Goal: Information Seeking & Learning: Learn about a topic

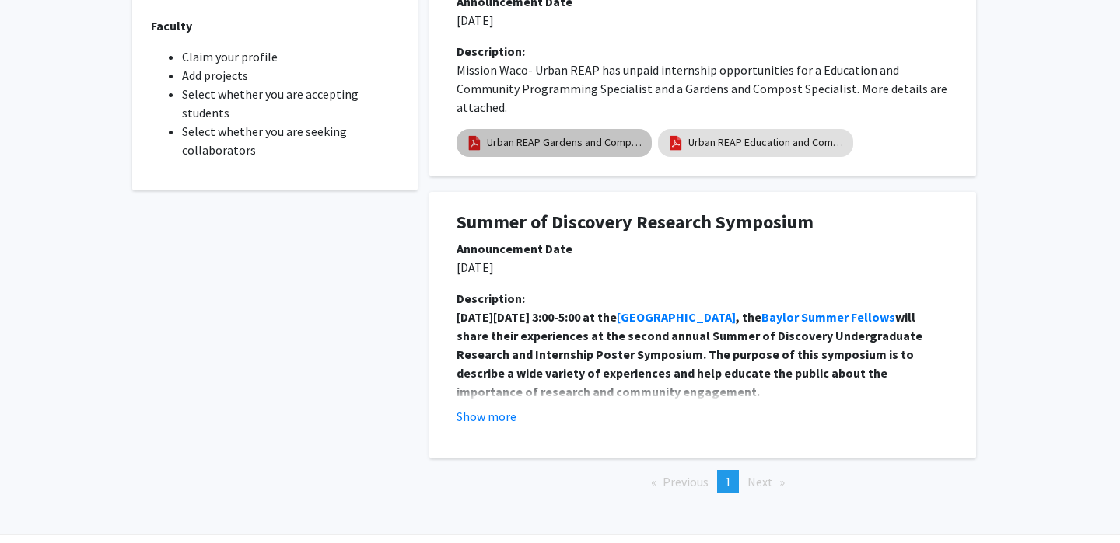
scroll to position [616, 0]
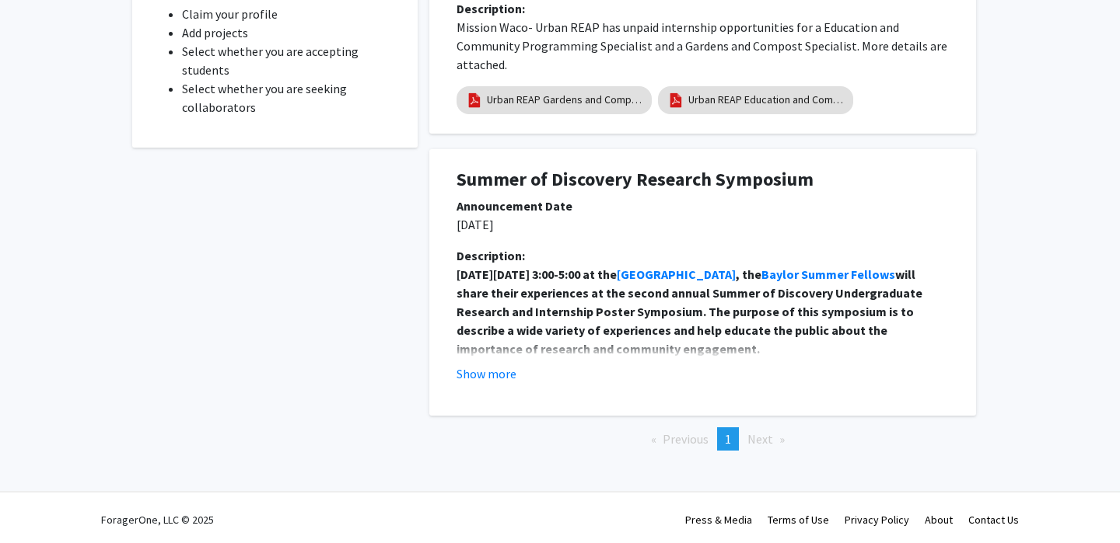
click at [491, 384] on div "Description: [DATE][DATE] 3:00-5:00 at the [GEOGRAPHIC_DATA] , the Baylor Summe…" at bounding box center [702, 320] width 515 height 149
click at [490, 365] on button "Show more" at bounding box center [486, 374] width 60 height 19
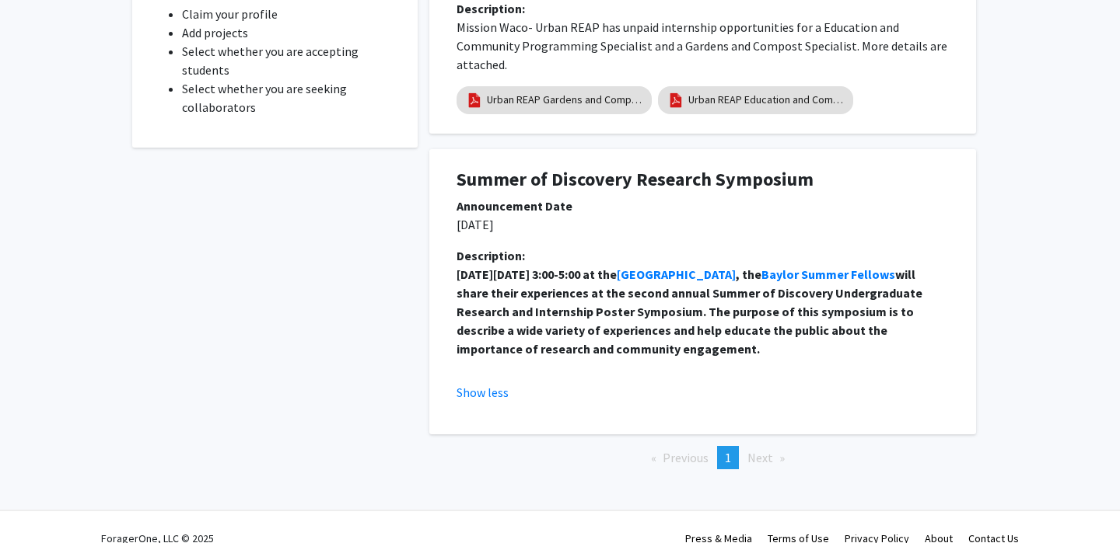
click at [756, 461] on span "Next page" at bounding box center [760, 458] width 26 height 16
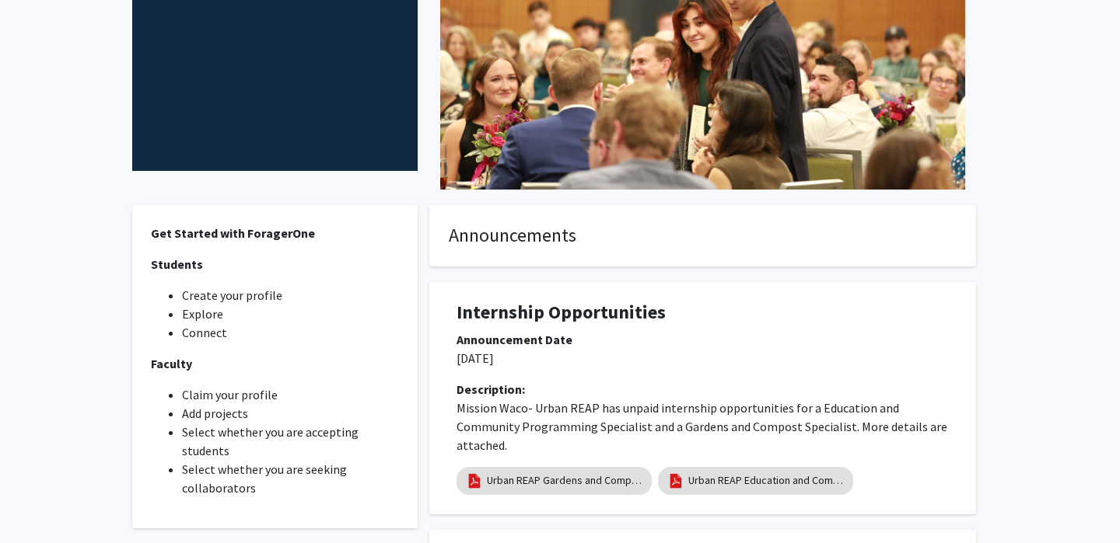
scroll to position [0, 0]
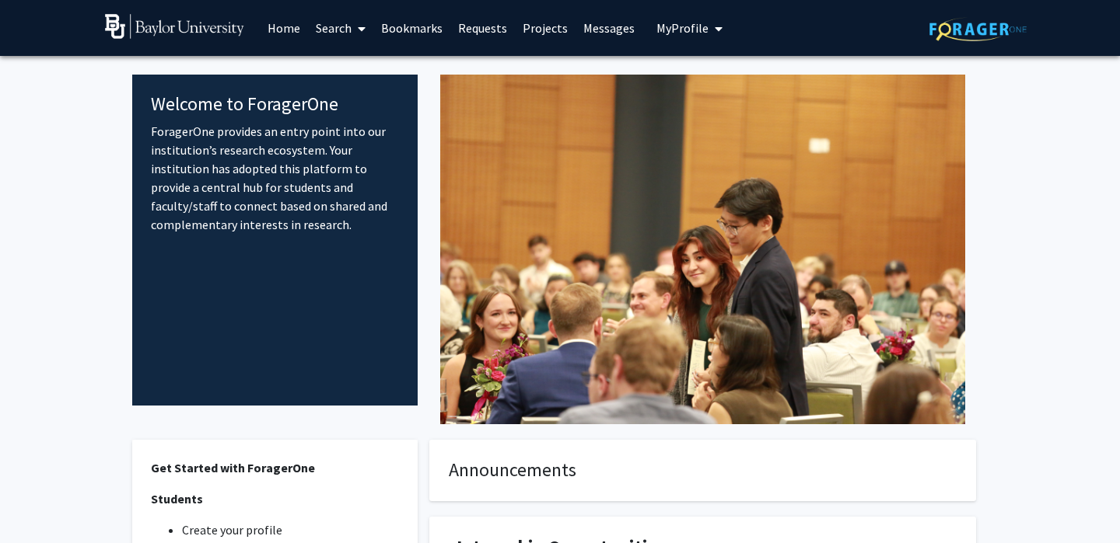
click at [708, 23] on span "My profile dropdown to access profile and logout" at bounding box center [715, 29] width 14 height 54
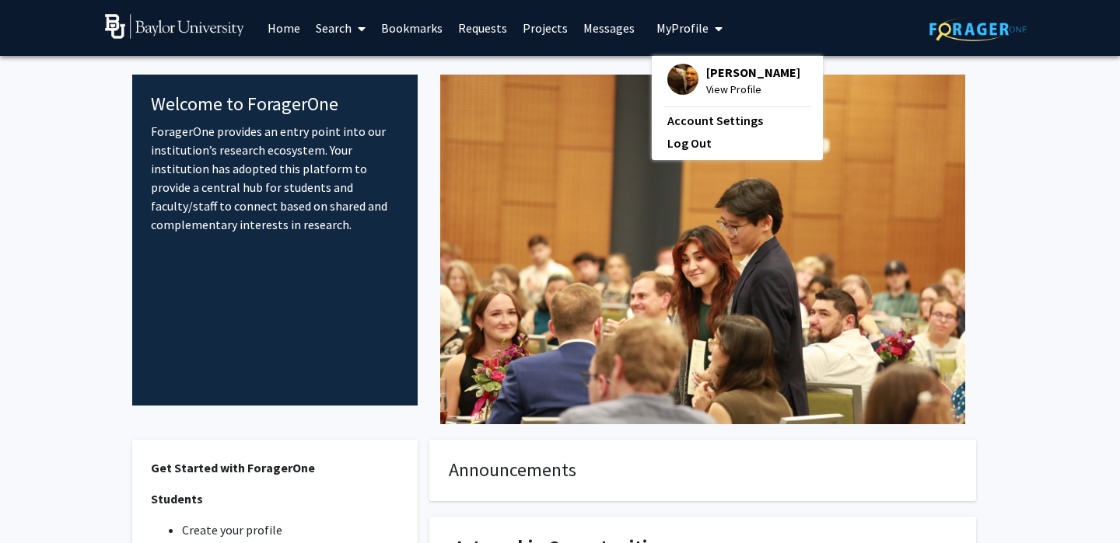
click at [706, 81] on span "[PERSON_NAME]" at bounding box center [753, 72] width 94 height 17
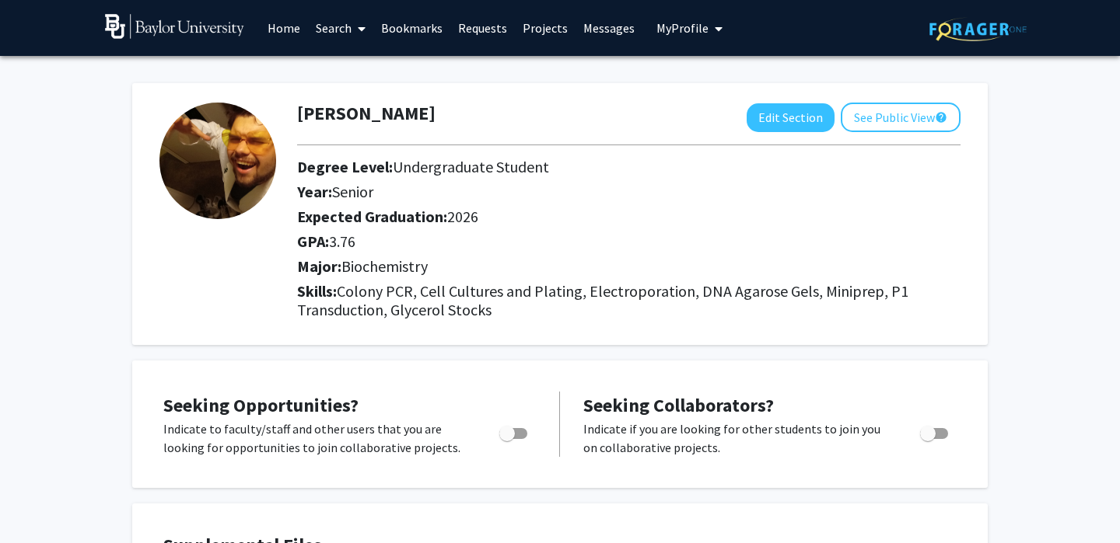
click at [411, 23] on link "Bookmarks" at bounding box center [411, 28] width 77 height 54
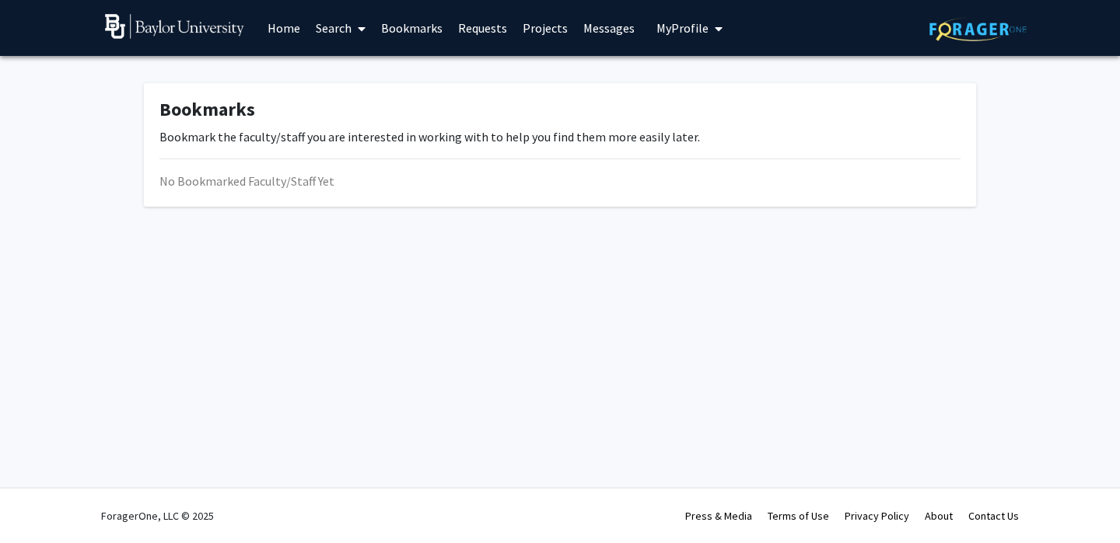
click at [326, 25] on link "Search" at bounding box center [340, 28] width 65 height 54
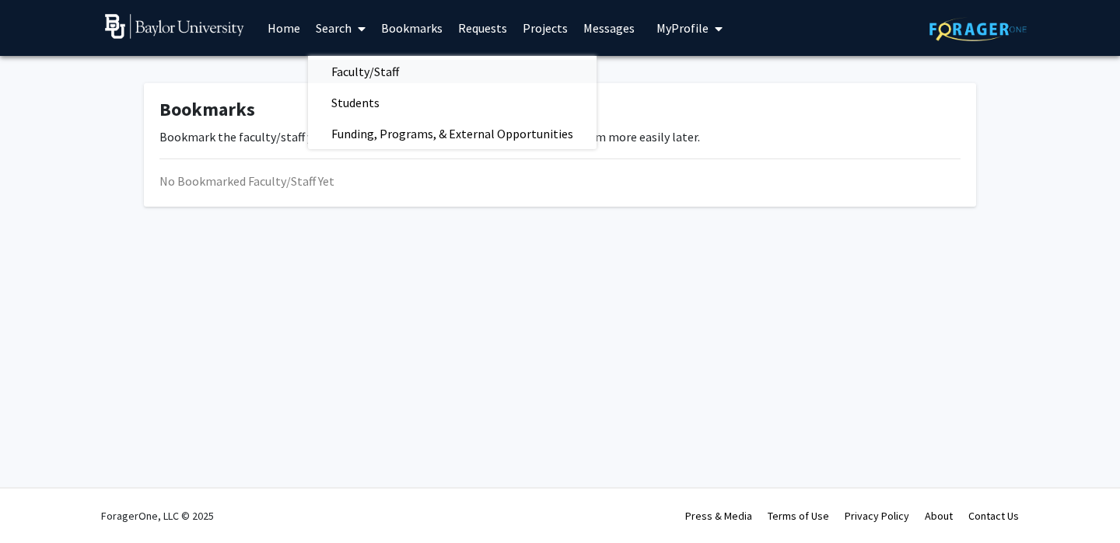
click at [386, 72] on span "Faculty/Staff" at bounding box center [365, 71] width 114 height 31
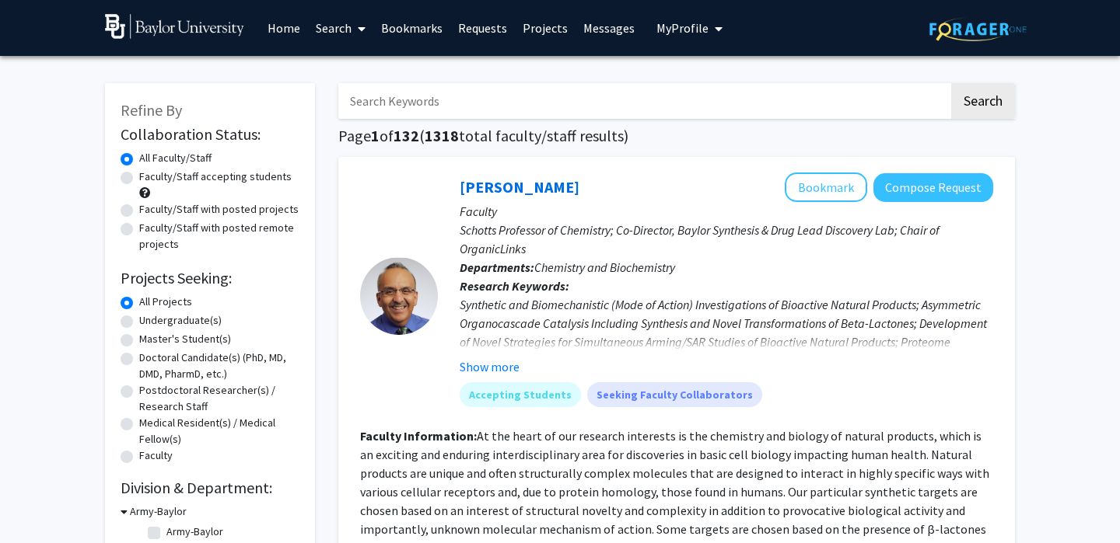
click at [186, 330] on div "Undergraduate(s)" at bounding box center [210, 322] width 179 height 19
click at [187, 325] on label "Undergraduate(s)" at bounding box center [180, 321] width 82 height 16
click at [149, 323] on input "Undergraduate(s)" at bounding box center [144, 318] width 10 height 10
radio input "true"
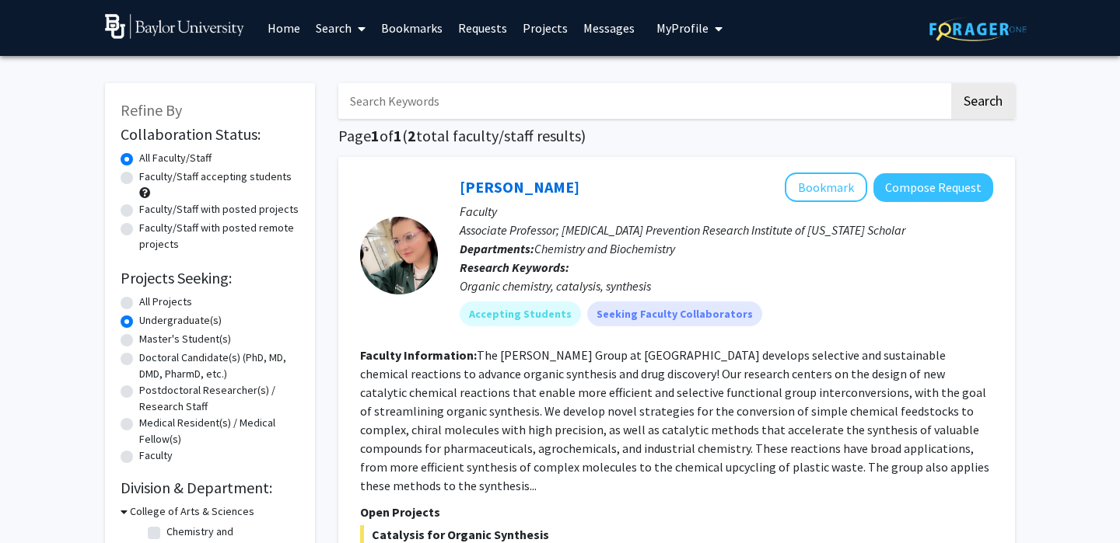
click at [337, 26] on link "Search" at bounding box center [340, 28] width 65 height 54
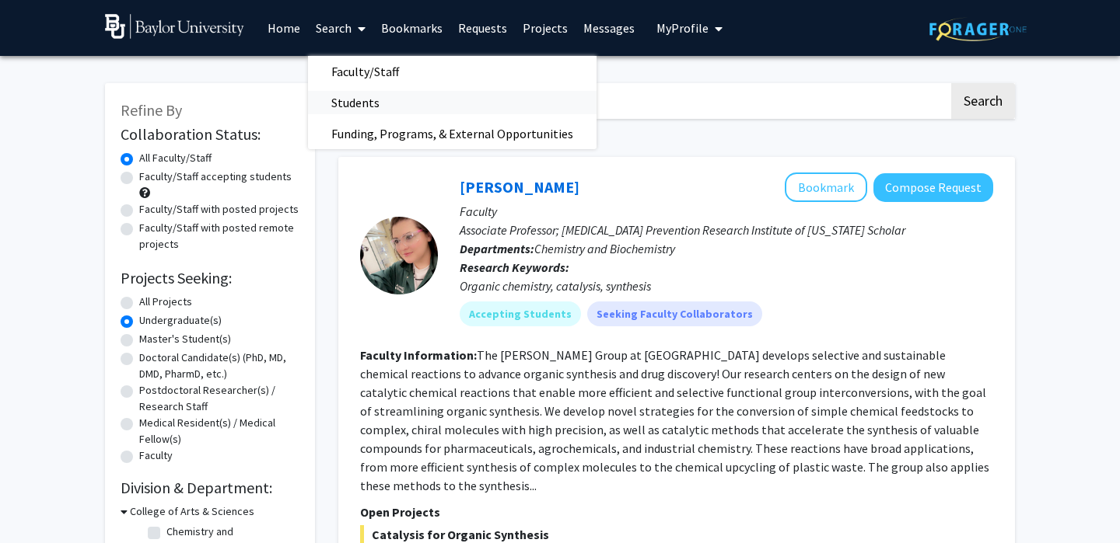
click at [355, 97] on span "Students" at bounding box center [355, 102] width 95 height 31
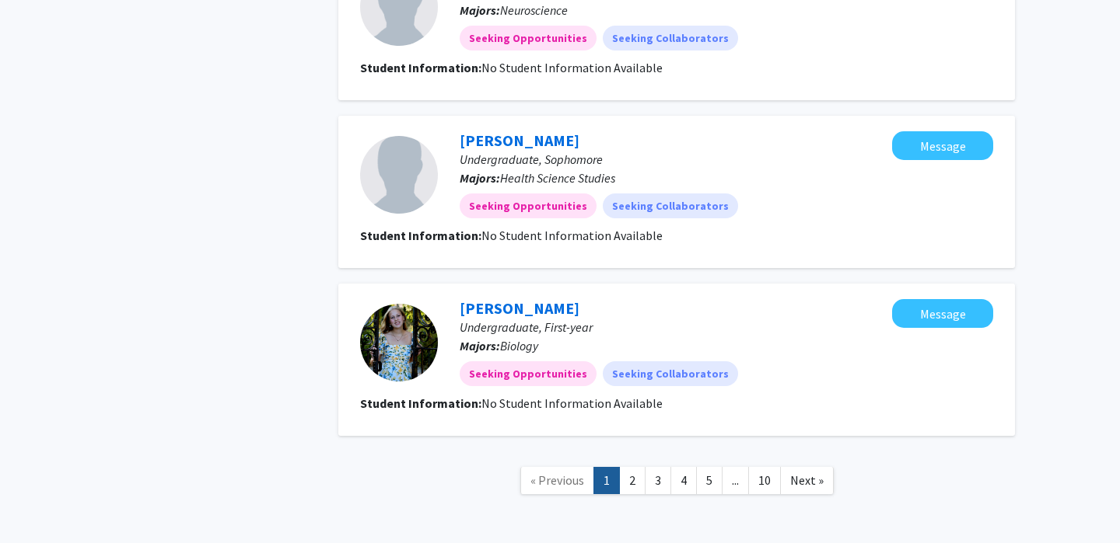
scroll to position [2009, 0]
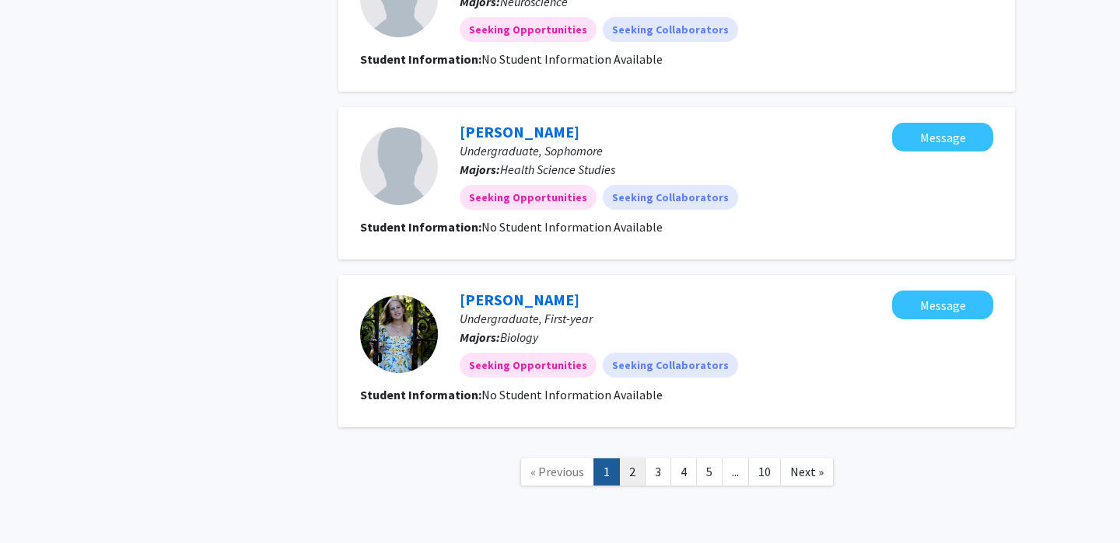
click at [634, 459] on link "2" at bounding box center [632, 472] width 26 height 27
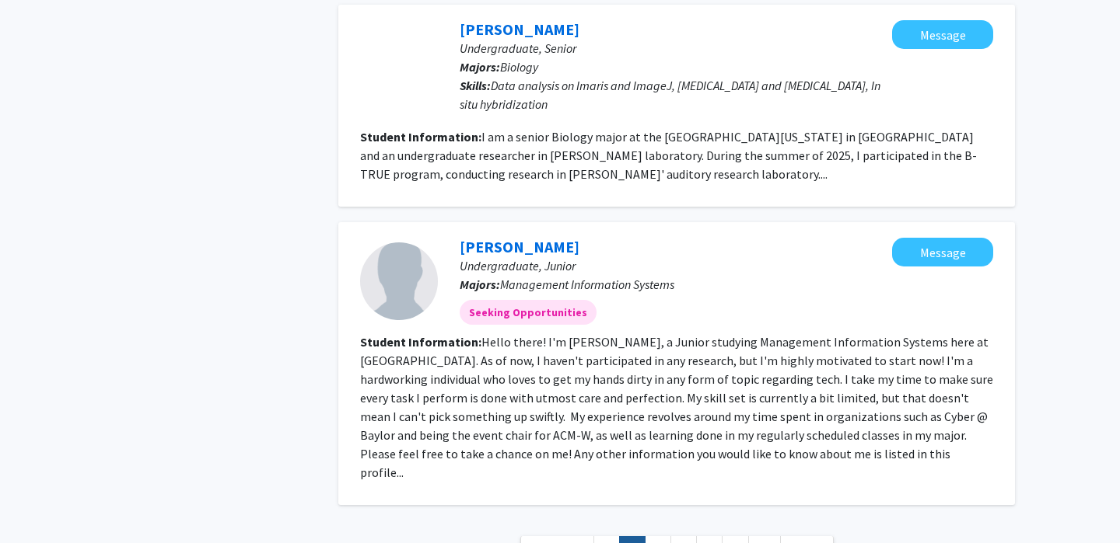
scroll to position [2339, 0]
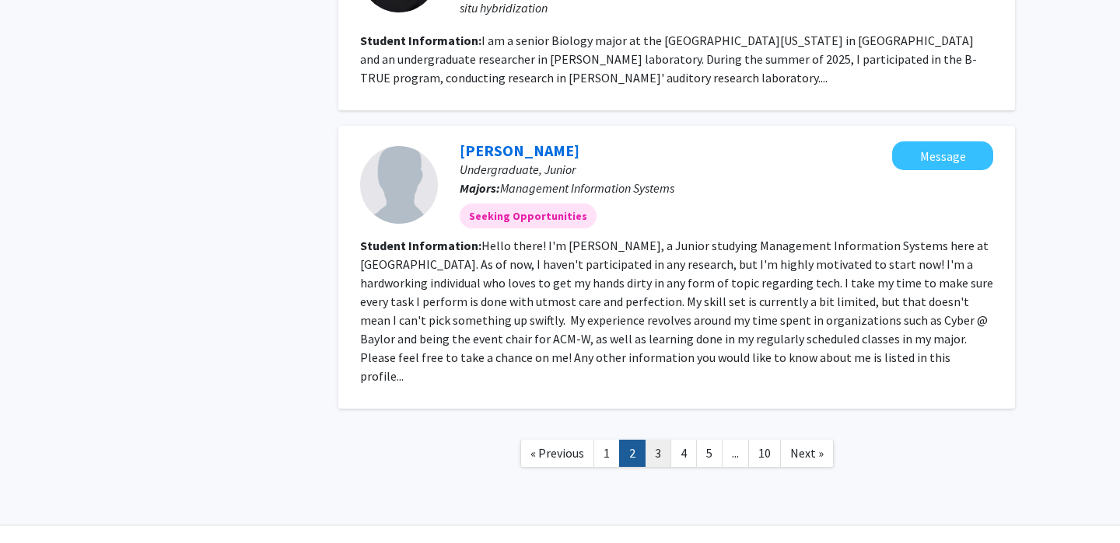
click at [658, 440] on link "3" at bounding box center [658, 453] width 26 height 27
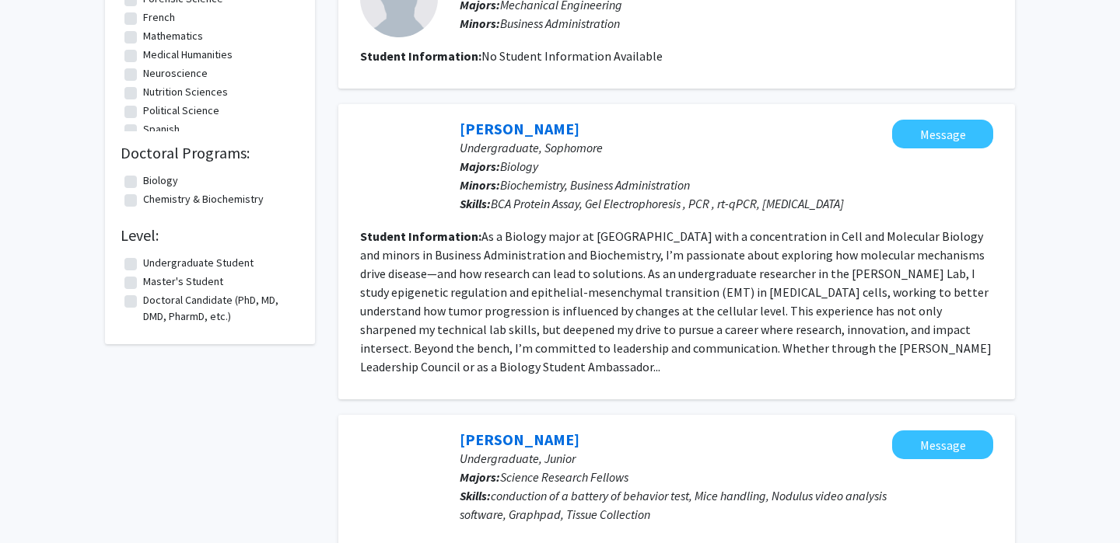
scroll to position [848, 0]
